Goal: Task Accomplishment & Management: Manage account settings

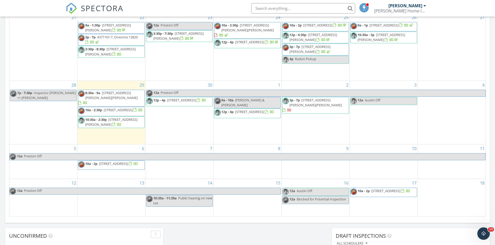
scroll to position [481, 503]
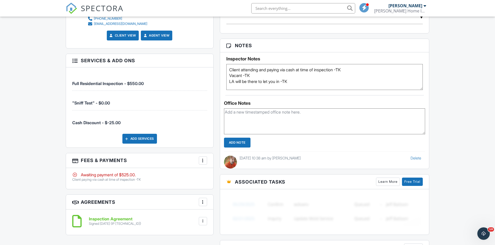
scroll to position [389, 0]
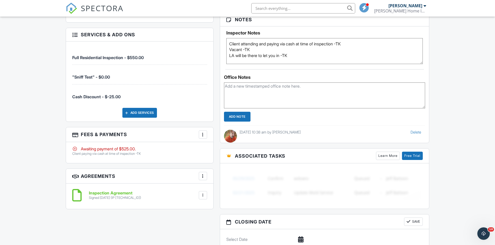
click at [338, 85] on textarea at bounding box center [324, 96] width 201 height 26
click at [280, 86] on textarea "Please email "PAID" invoice when marked as paid in full -TK" at bounding box center [324, 96] width 201 height 26
click at [386, 91] on textarea "Please email "PAID" invoice to client when marked as paid in full -TK" at bounding box center [324, 96] width 201 height 26
type textarea "Please email "PAID" invoice to client when marked as paid in full -TK"
click at [240, 115] on input "Add Note" at bounding box center [237, 117] width 26 height 10
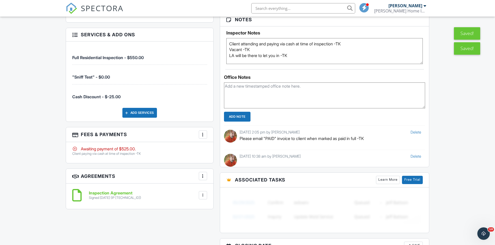
click at [79, 12] on link "SPECTORA" at bounding box center [95, 12] width 58 height 11
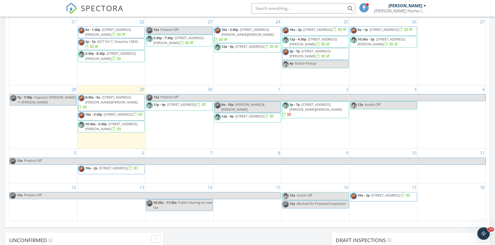
scroll to position [260, 0]
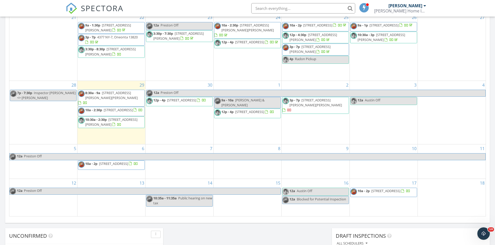
drag, startPoint x: 189, startPoint y: 42, endPoint x: 188, endPoint y: 33, distance: 8.9
click at [188, 33] on span "243 Haney Rd, Otego 13825" at bounding box center [178, 36] width 50 height 10
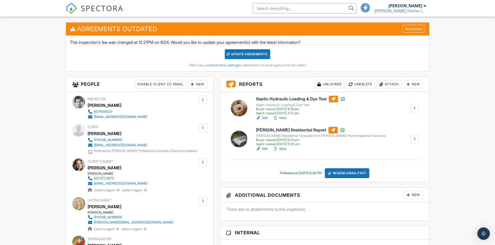
click at [387, 83] on div "Attach" at bounding box center [388, 84] width 25 height 8
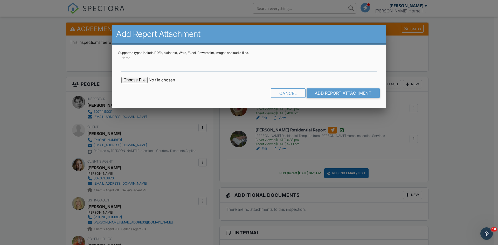
click at [190, 66] on input "Name" at bounding box center [249, 65] width 255 height 13
type input "Radon - Lab Report"
click at [129, 78] on input "file" at bounding box center [166, 80] width 88 height 6
type input "C:\fakepath\20250929141751798528419033.pdf"
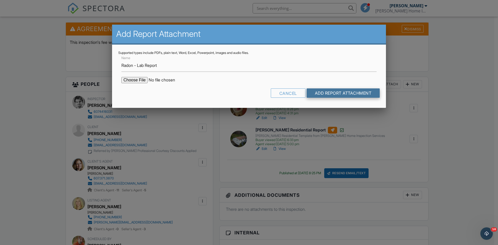
click at [328, 95] on input "Add Report Attachment" at bounding box center [343, 93] width 73 height 9
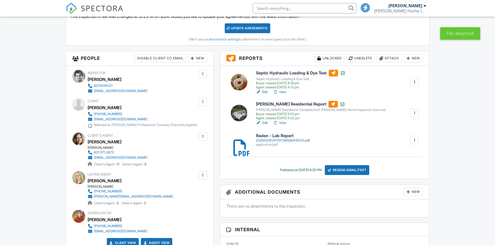
scroll to position [156, 0]
click at [301, 140] on div "20250929141751798528419033.pdf" at bounding box center [283, 141] width 54 height 4
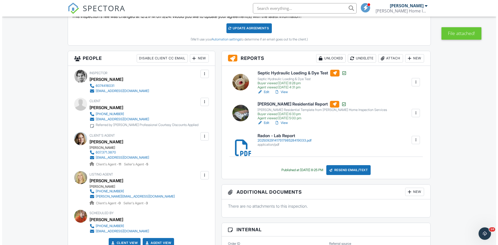
scroll to position [0, 0]
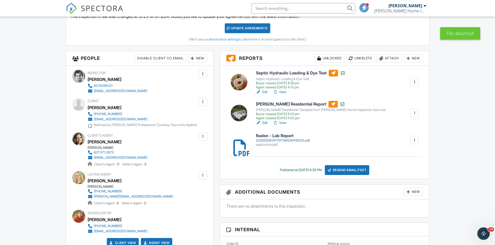
click at [349, 169] on div "Resend Email/Text" at bounding box center [347, 170] width 45 height 10
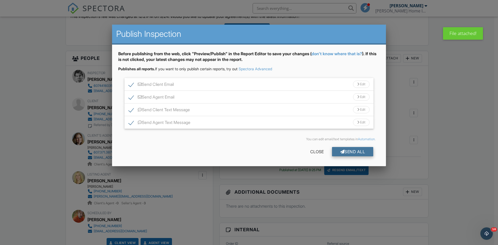
click at [348, 152] on div "Send All" at bounding box center [353, 151] width 42 height 9
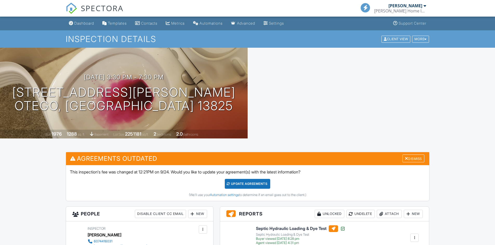
click at [95, 5] on span "SPECTORA" at bounding box center [102, 8] width 43 height 11
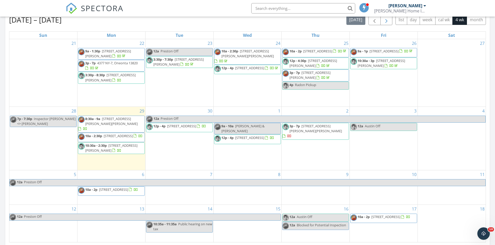
scroll to position [208, 0]
